Goal: Transaction & Acquisition: Register for event/course

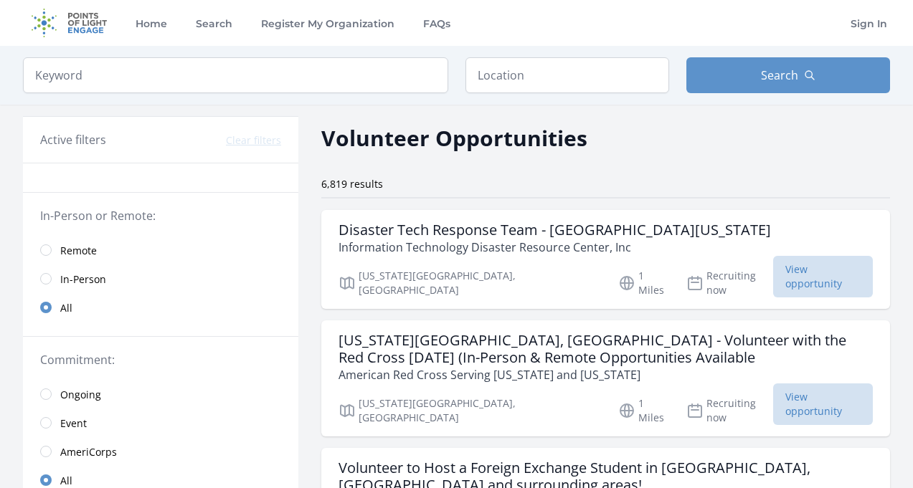
click at [77, 251] on span "Remote" at bounding box center [78, 251] width 37 height 14
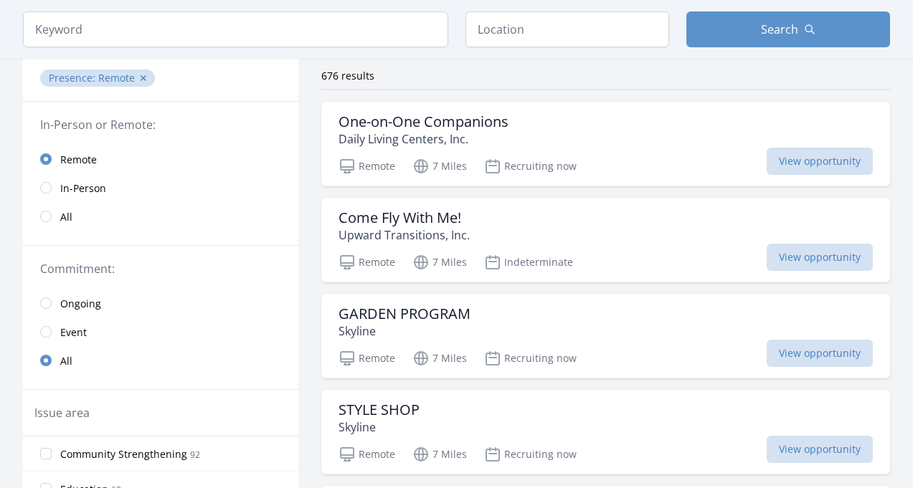
scroll to position [110, 0]
click at [562, 141] on div "One-on-One Companions Daily Living Centers, Inc." at bounding box center [605, 129] width 534 height 34
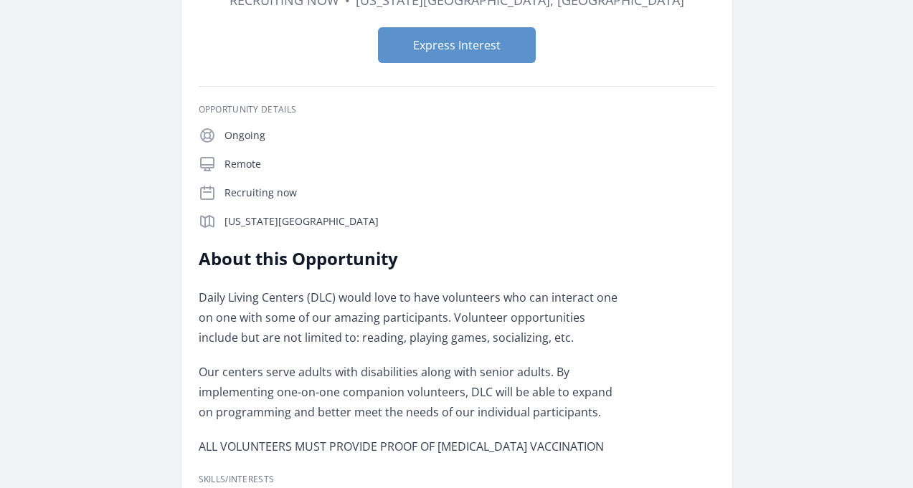
scroll to position [110, 0]
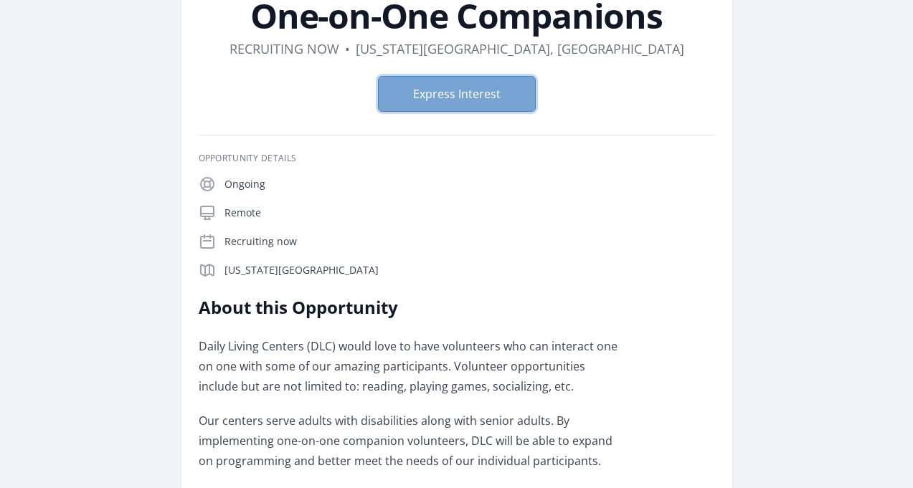
click at [487, 101] on button "Express Interest" at bounding box center [457, 94] width 158 height 36
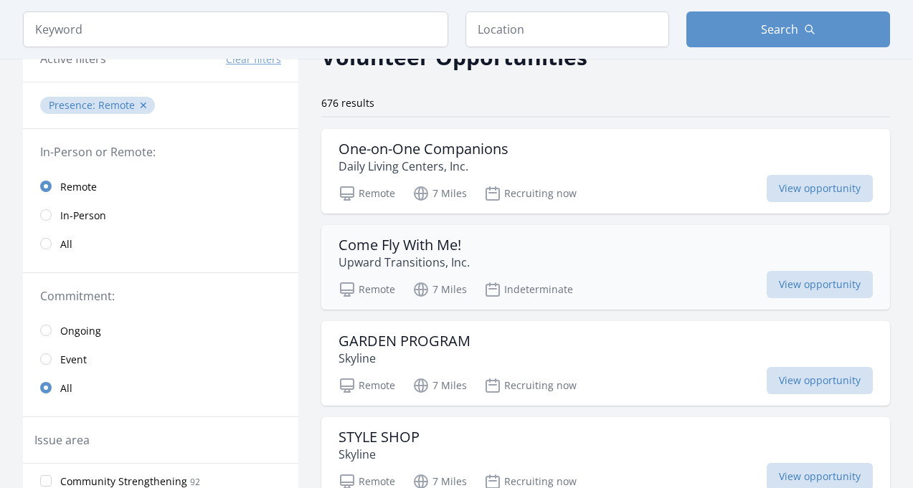
scroll to position [65, 0]
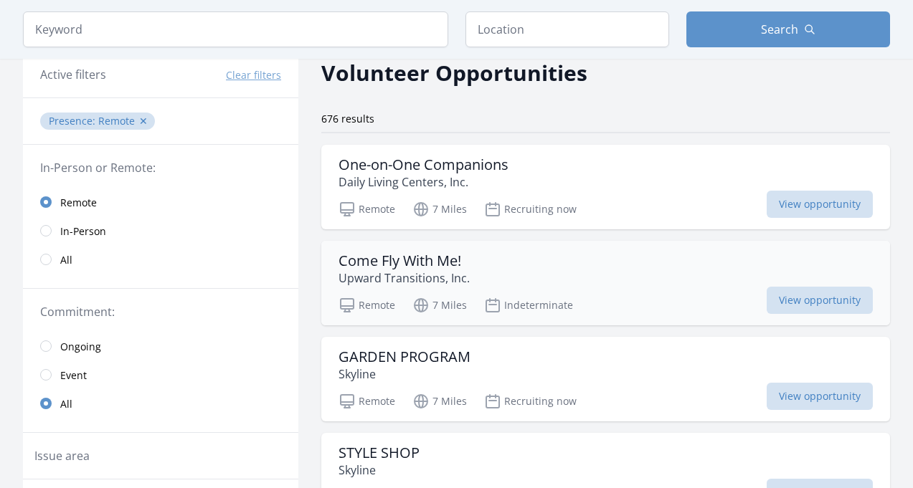
click at [609, 282] on div "Come Fly With Me! Upward Transitions, Inc." at bounding box center [605, 269] width 534 height 34
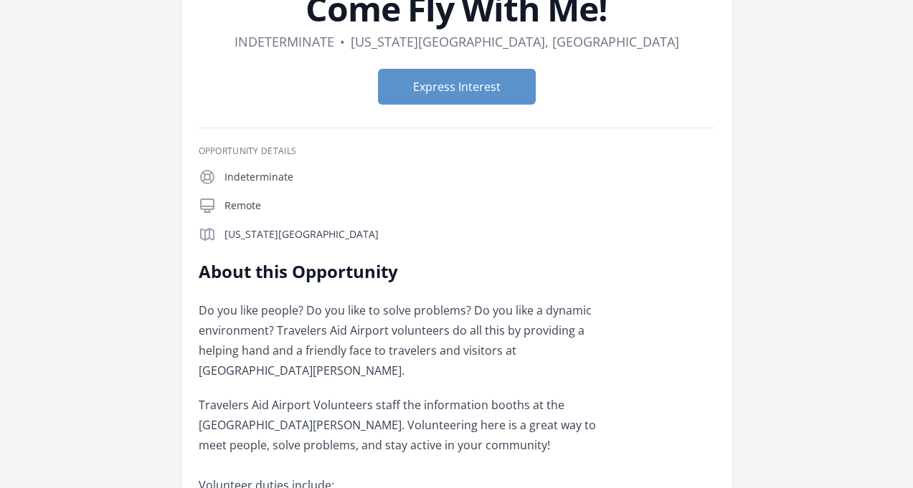
scroll to position [80, 0]
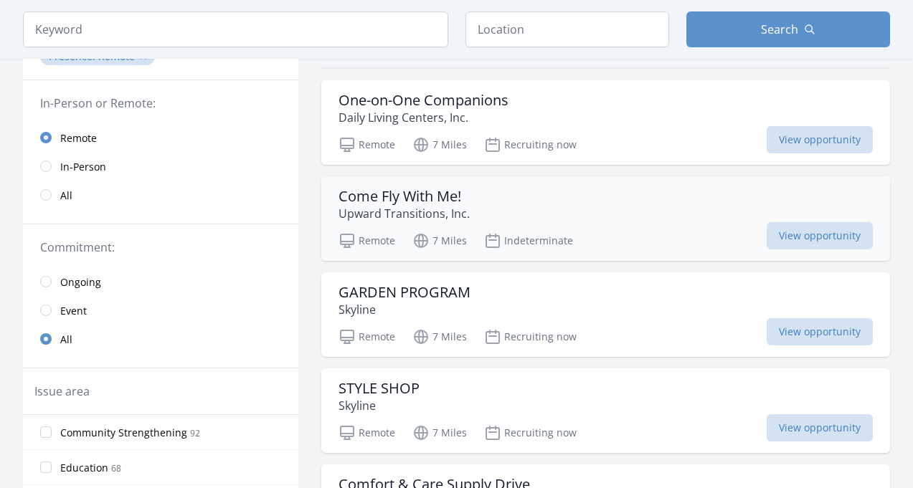
scroll to position [156, 0]
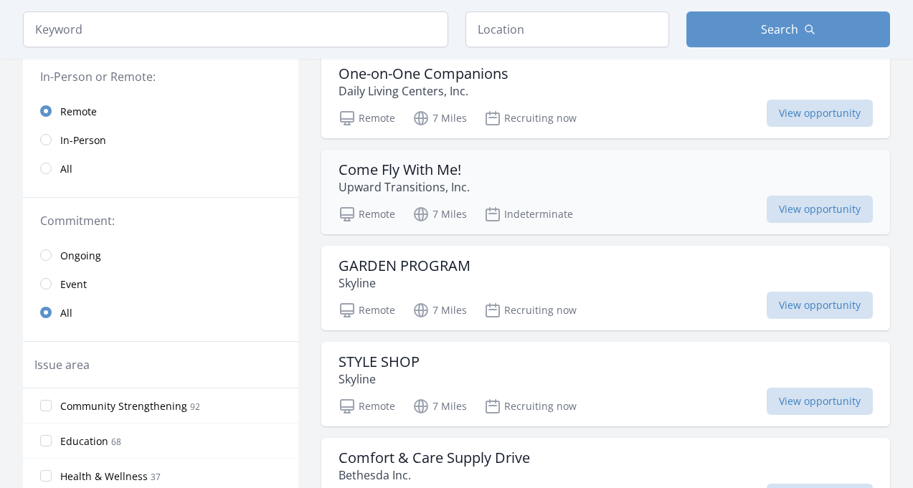
click at [430, 267] on h3 "GARDEN PROGRAM" at bounding box center [404, 265] width 132 height 17
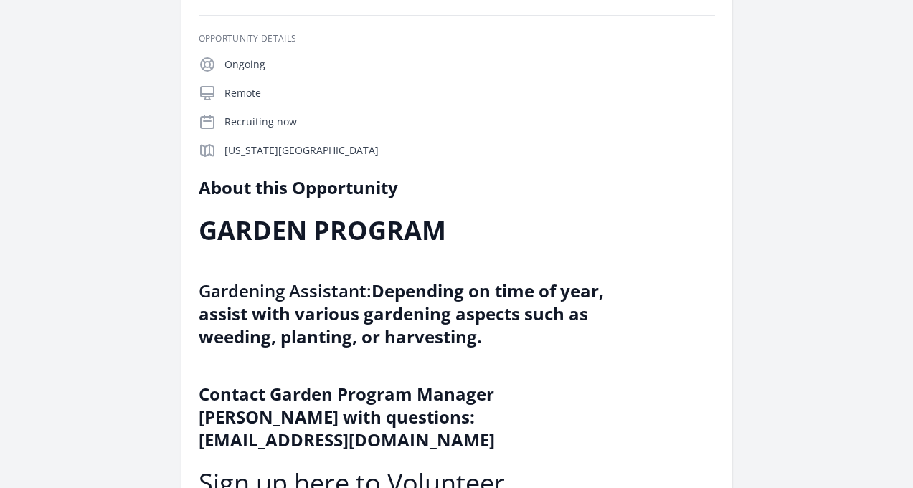
scroll to position [232, 0]
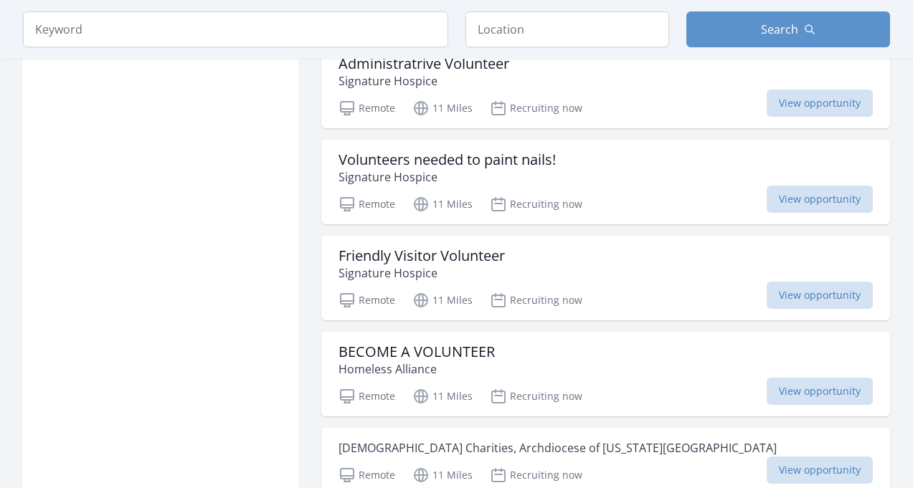
scroll to position [1431, 0]
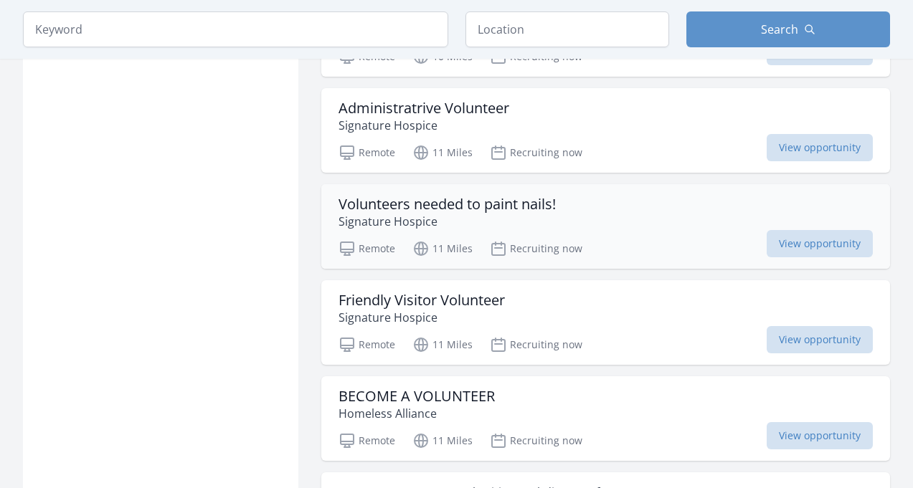
click at [638, 207] on div "Volunteers needed to paint nails! Signature Hospice" at bounding box center [605, 213] width 534 height 34
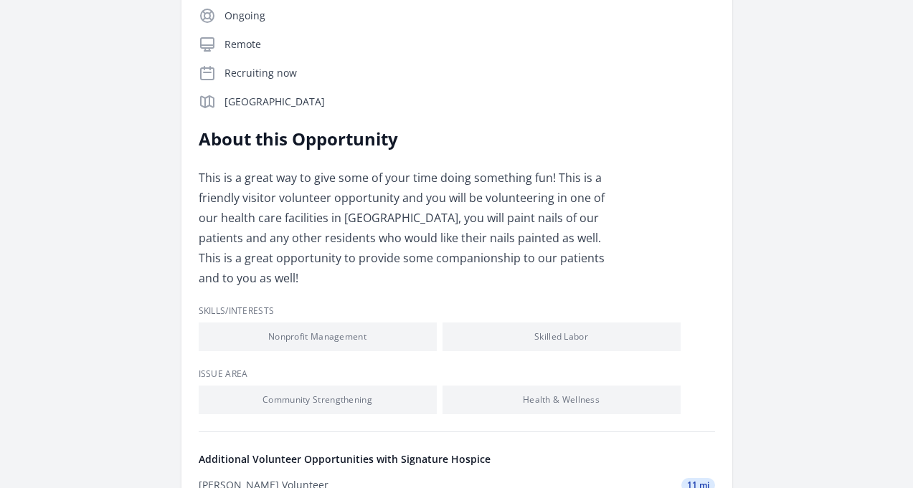
scroll to position [314, 0]
click at [0, 0] on div "Friendly Visitor Volunteer 11 mi" at bounding box center [0, 0] width 0 height 0
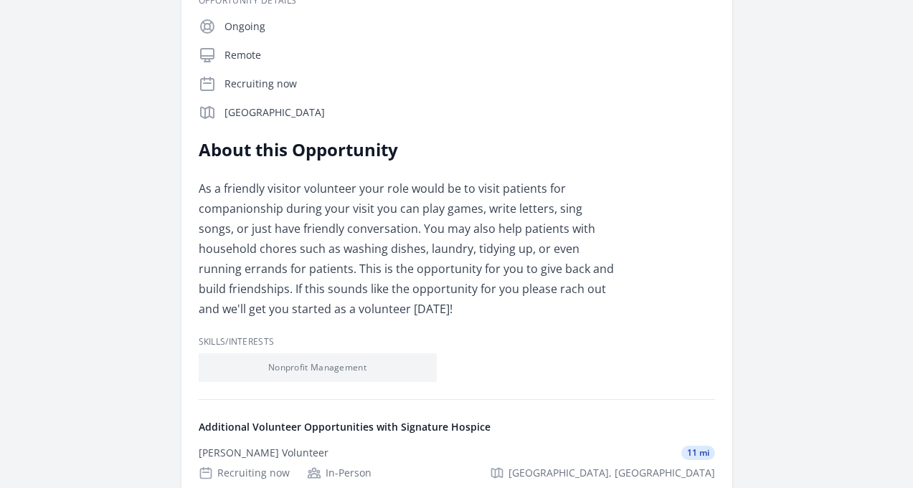
scroll to position [270, 0]
